Goal: Task Accomplishment & Management: Manage account settings

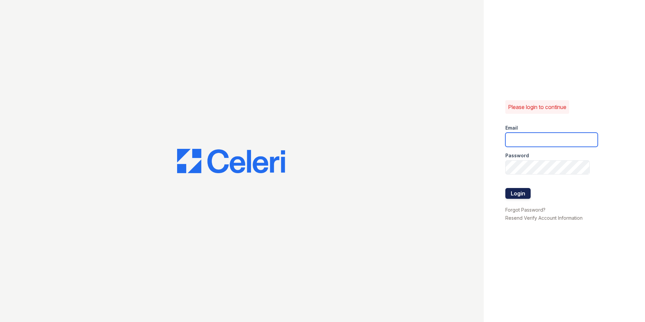
type input "[PERSON_NAME][EMAIL_ADDRESS][DOMAIN_NAME]"
click at [512, 191] on button "Login" at bounding box center [517, 193] width 25 height 11
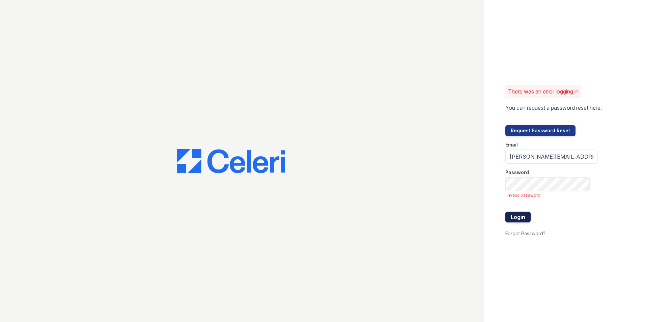
click at [522, 218] on button "Login" at bounding box center [517, 216] width 25 height 11
click at [511, 216] on button "Login" at bounding box center [517, 216] width 25 height 11
click at [518, 216] on button "Login" at bounding box center [517, 216] width 25 height 11
click at [505, 211] on button "Login" at bounding box center [517, 216] width 25 height 11
click at [516, 215] on button "Login" at bounding box center [517, 216] width 25 height 11
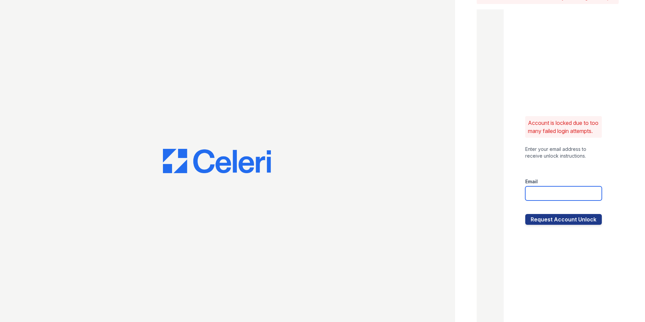
click at [537, 200] on input "email" at bounding box center [563, 193] width 77 height 14
type input "[PERSON_NAME][EMAIL_ADDRESS][DOMAIN_NAME]"
click at [545, 225] on button "Request Account Unlock" at bounding box center [563, 219] width 77 height 11
